Goal: Task Accomplishment & Management: Use online tool/utility

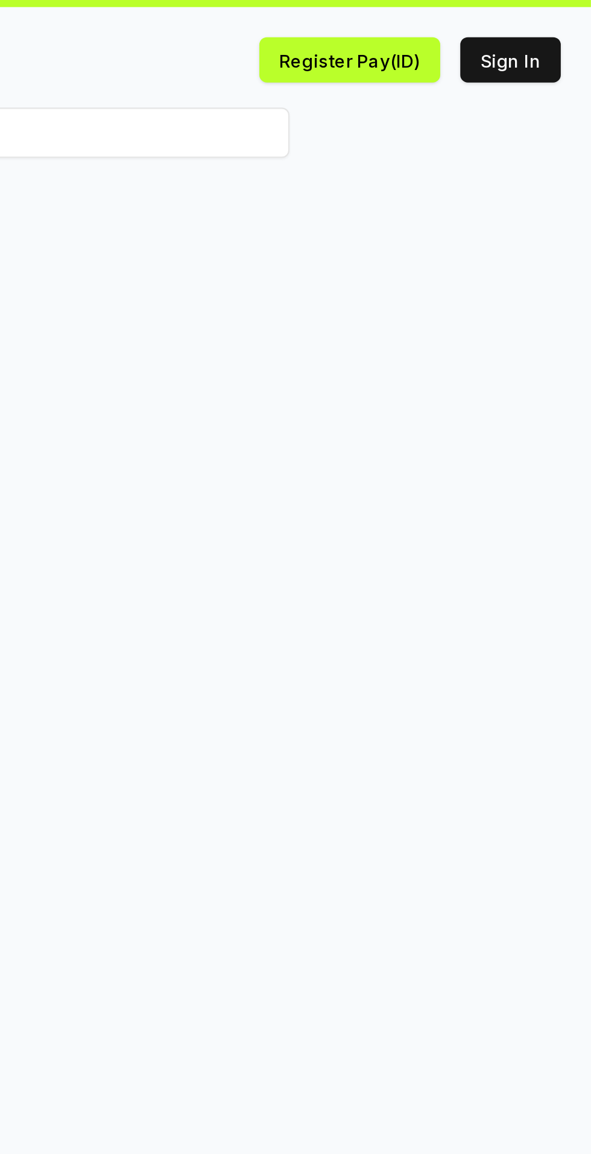
click at [451, 51] on button "Register Pay(ID)" at bounding box center [475, 53] width 87 height 22
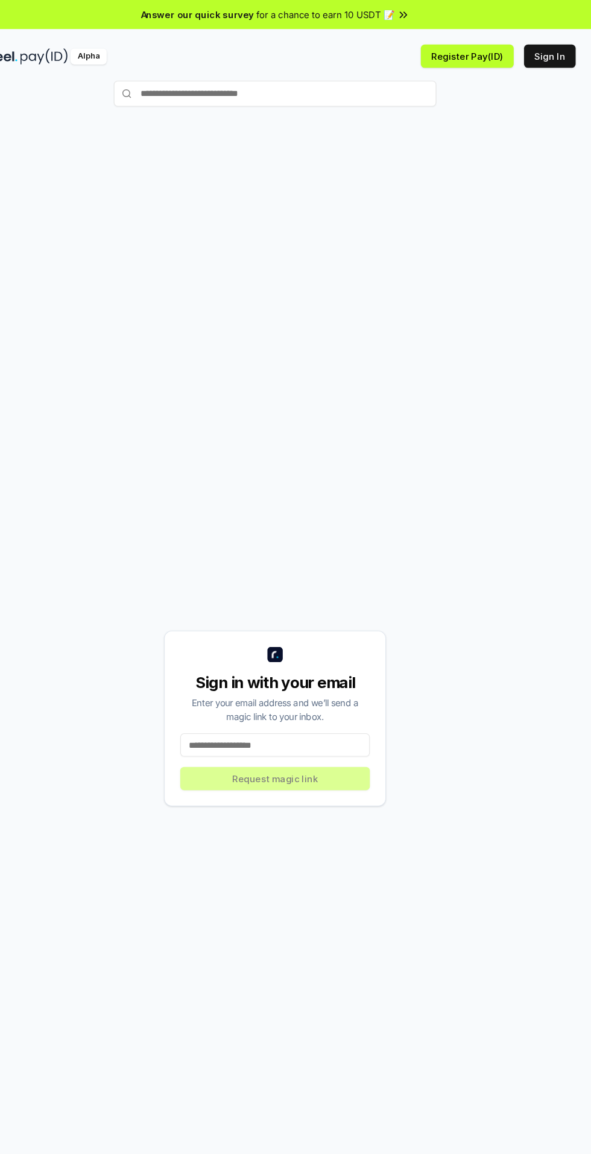
click at [559, 57] on button "Sign In" at bounding box center [553, 53] width 48 height 22
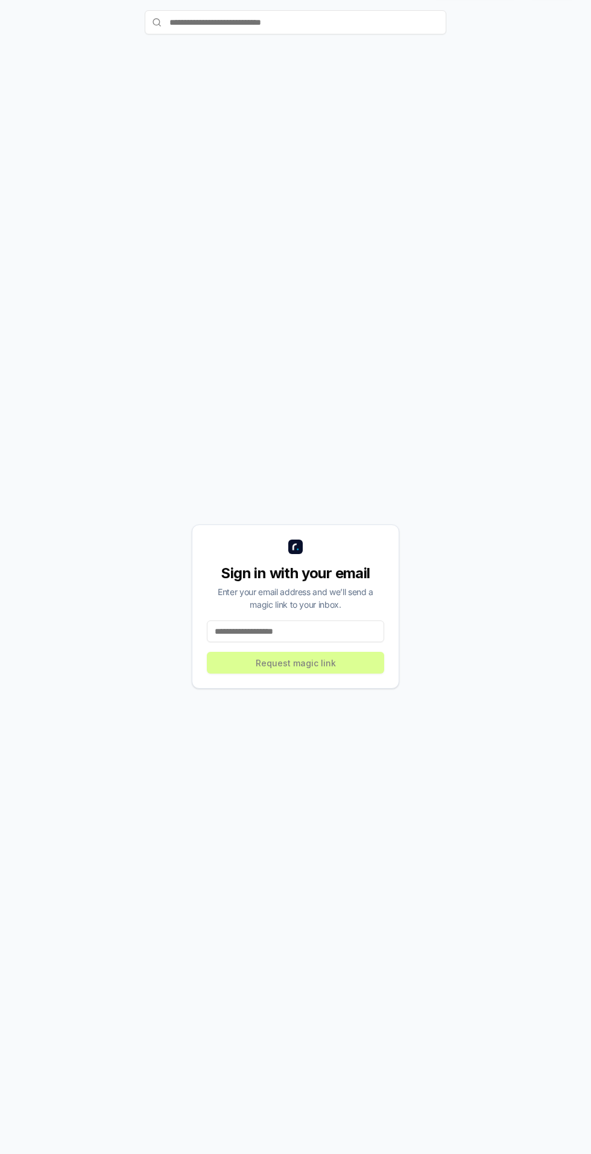
scroll to position [65, 0]
